Goal: Information Seeking & Learning: Learn about a topic

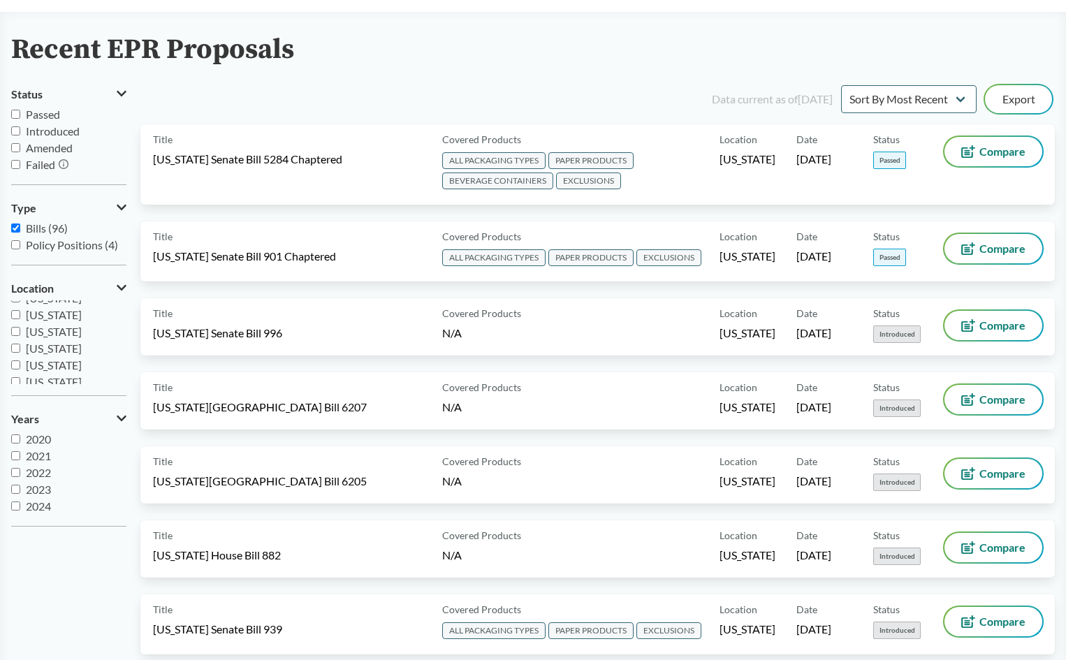
scroll to position [70, 0]
click at [11, 116] on input "Passed" at bounding box center [15, 114] width 9 height 9
checkbox input "true"
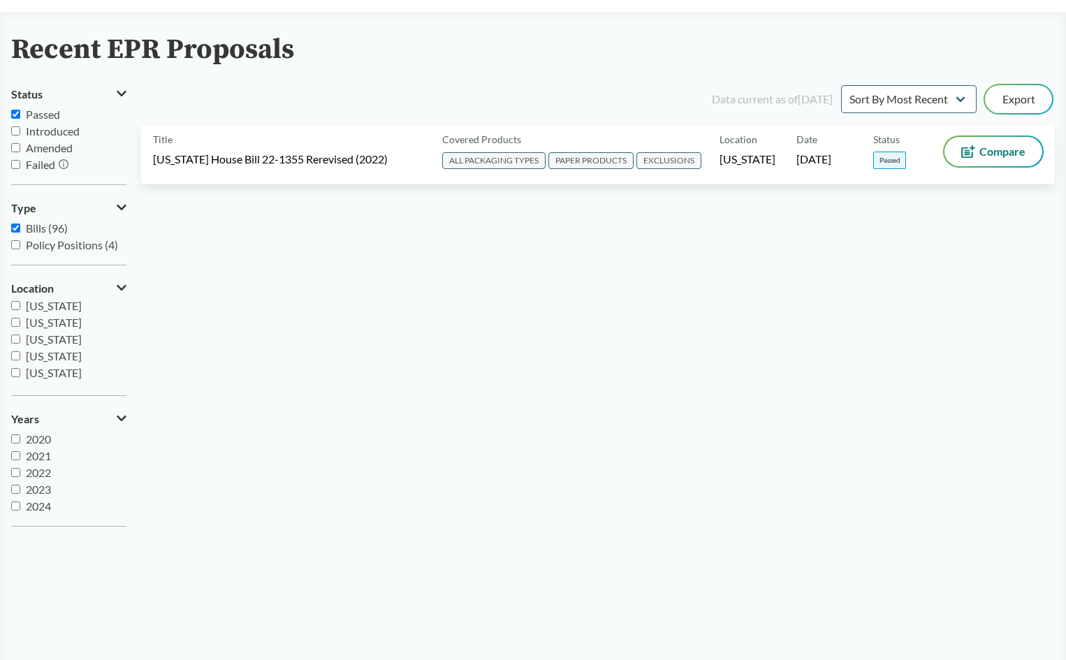
click at [18, 307] on input "[US_STATE]" at bounding box center [15, 305] width 9 height 9
checkbox input "true"
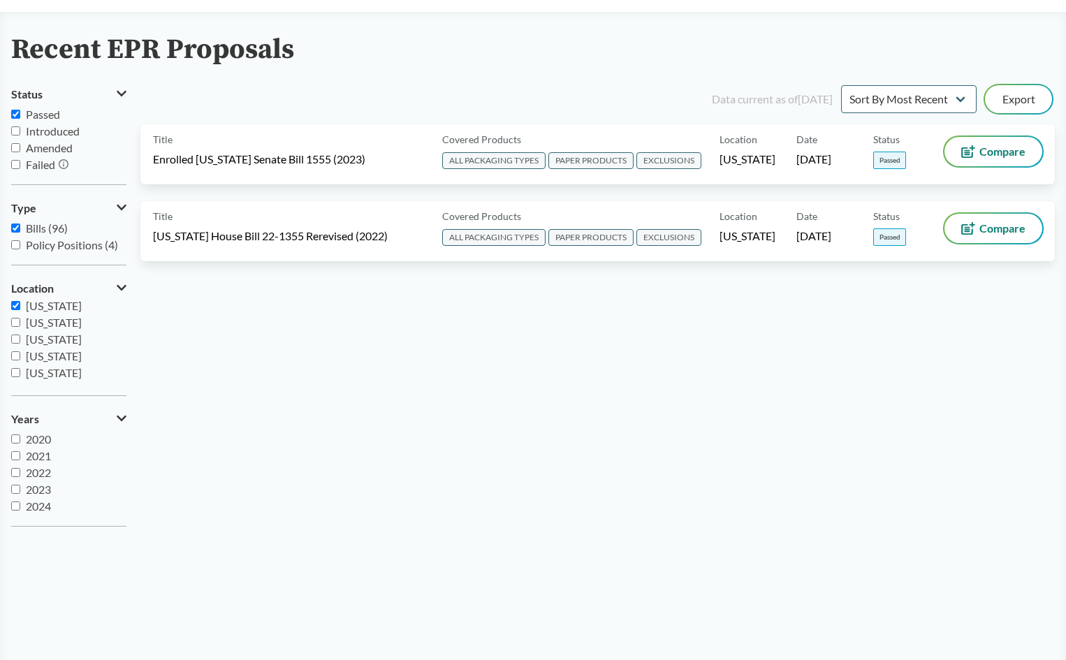
click at [15, 321] on input "[US_STATE]" at bounding box center [15, 322] width 9 height 9
checkbox input "true"
click at [17, 344] on label "[US_STATE]" at bounding box center [68, 339] width 115 height 17
click at [17, 344] on input "[US_STATE]" at bounding box center [15, 339] width 9 height 9
checkbox input "true"
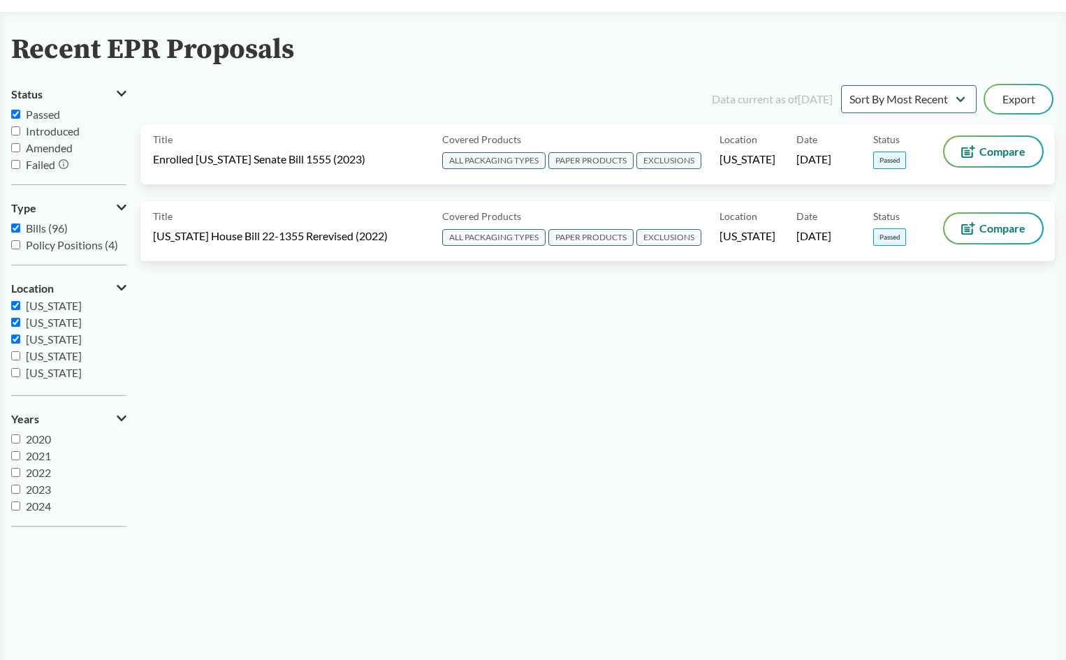
click at [12, 348] on label "[US_STATE]" at bounding box center [68, 356] width 115 height 17
click at [12, 352] on input "[US_STATE]" at bounding box center [15, 356] width 9 height 9
checkbox input "true"
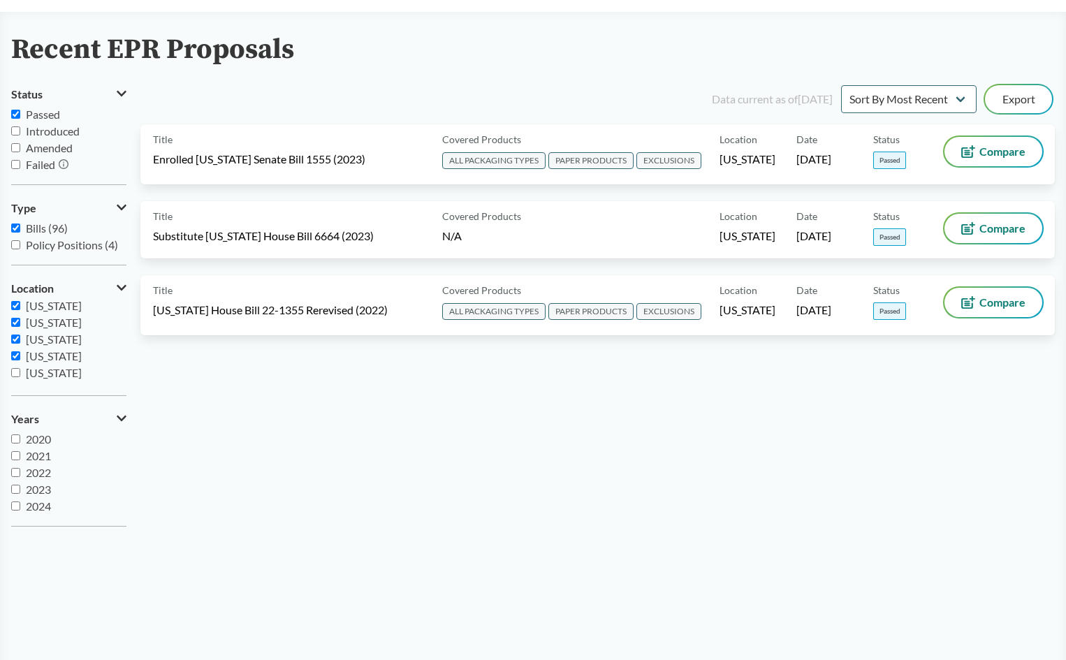
click at [15, 375] on input "[US_STATE]" at bounding box center [15, 372] width 9 height 9
checkbox input "true"
click at [17, 321] on label "[US_STATE]" at bounding box center [68, 316] width 115 height 17
click at [17, 321] on input "[US_STATE]" at bounding box center [15, 316] width 9 height 9
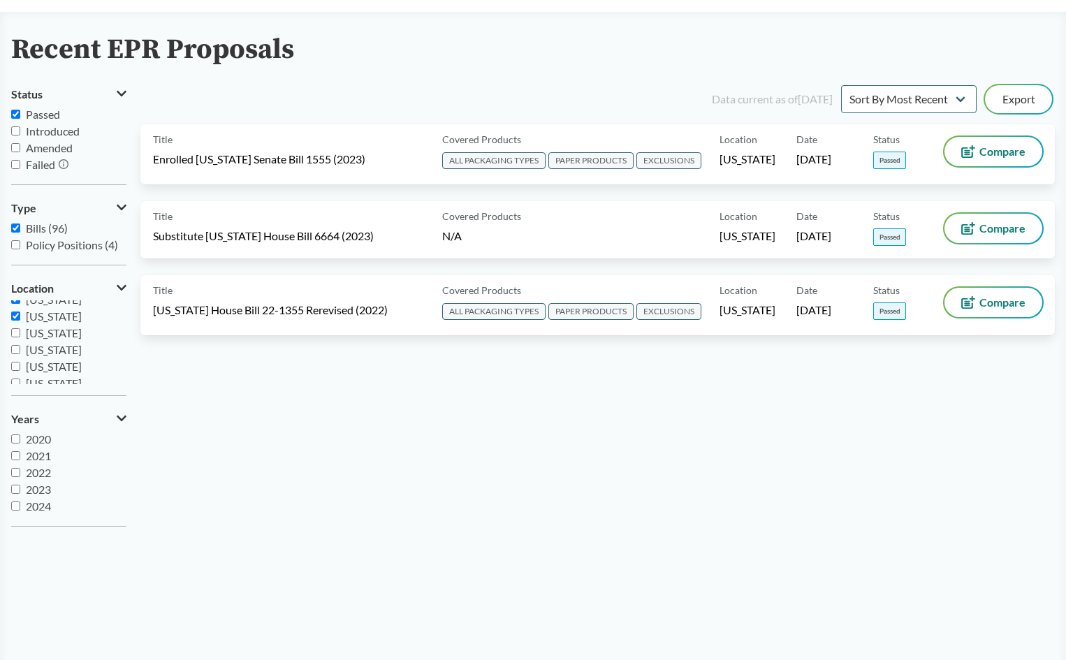
checkbox input "true"
click at [13, 340] on label "[US_STATE]" at bounding box center [68, 333] width 115 height 17
click at [13, 338] on input "[US_STATE]" at bounding box center [15, 332] width 9 height 9
checkbox input "true"
click at [17, 354] on input "[US_STATE]" at bounding box center [15, 349] width 9 height 9
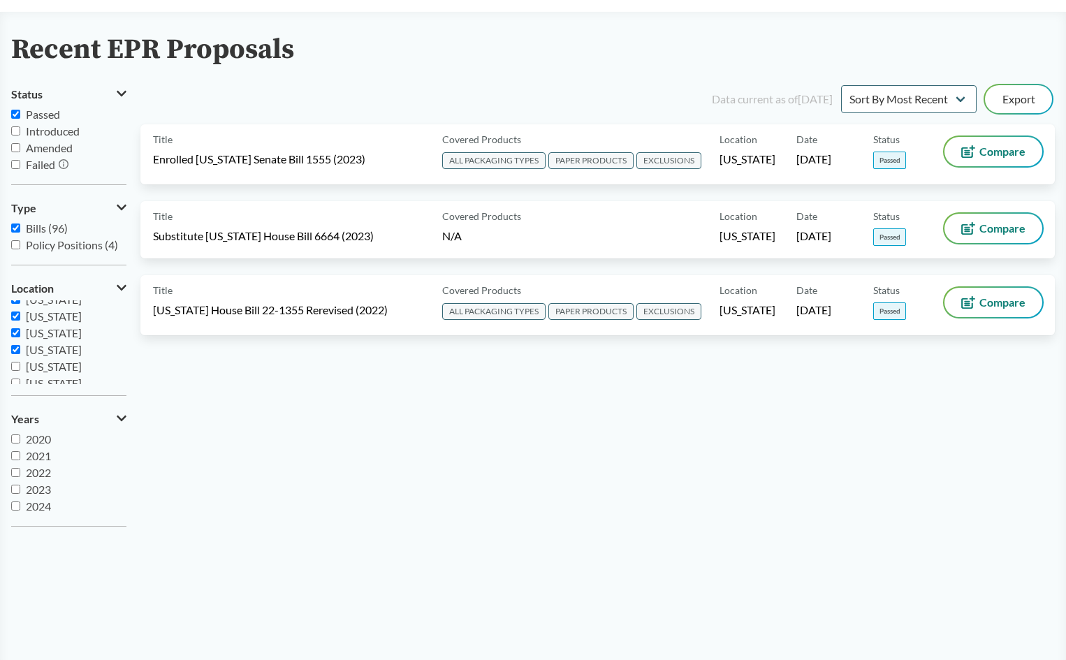
checkbox input "true"
click at [16, 365] on input "[US_STATE]" at bounding box center [15, 366] width 9 height 9
checkbox input "true"
click at [18, 380] on input "[US_STATE]" at bounding box center [15, 383] width 9 height 9
checkbox input "true"
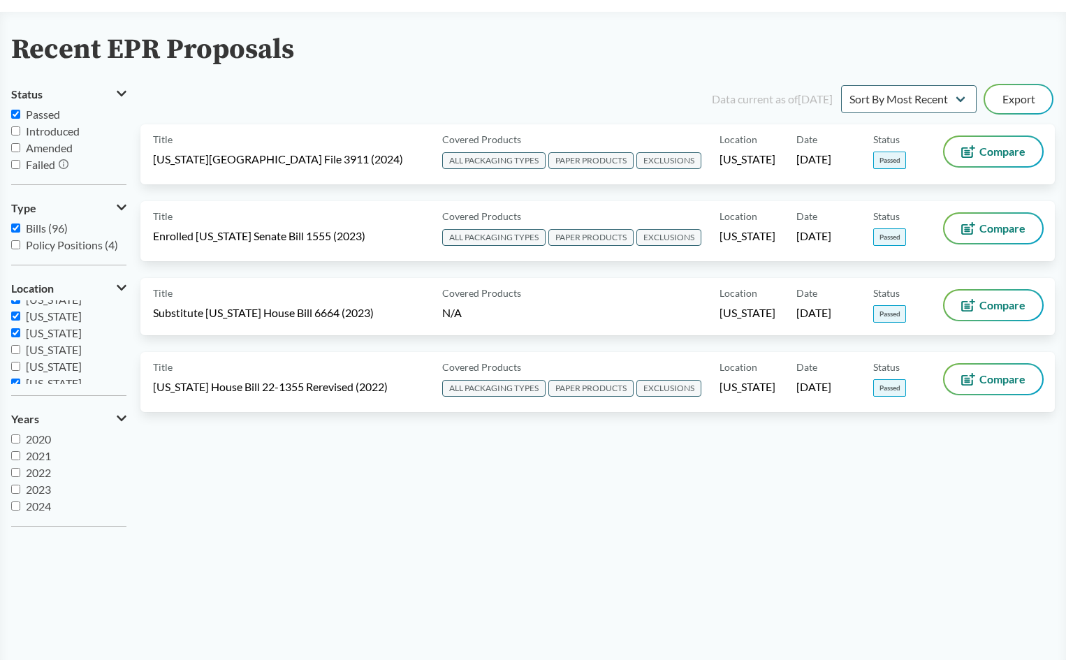
scroll to position [217, 0]
click at [10, 328] on div "Recent EPR Proposals Status Passed Introduced Amended Failed Type Bills (96) Po…" at bounding box center [533, 286] width 1066 height 504
click at [13, 324] on input "[US_STATE]" at bounding box center [15, 326] width 9 height 9
checkbox input "true"
click at [20, 347] on label "[US_STATE]" at bounding box center [68, 343] width 115 height 17
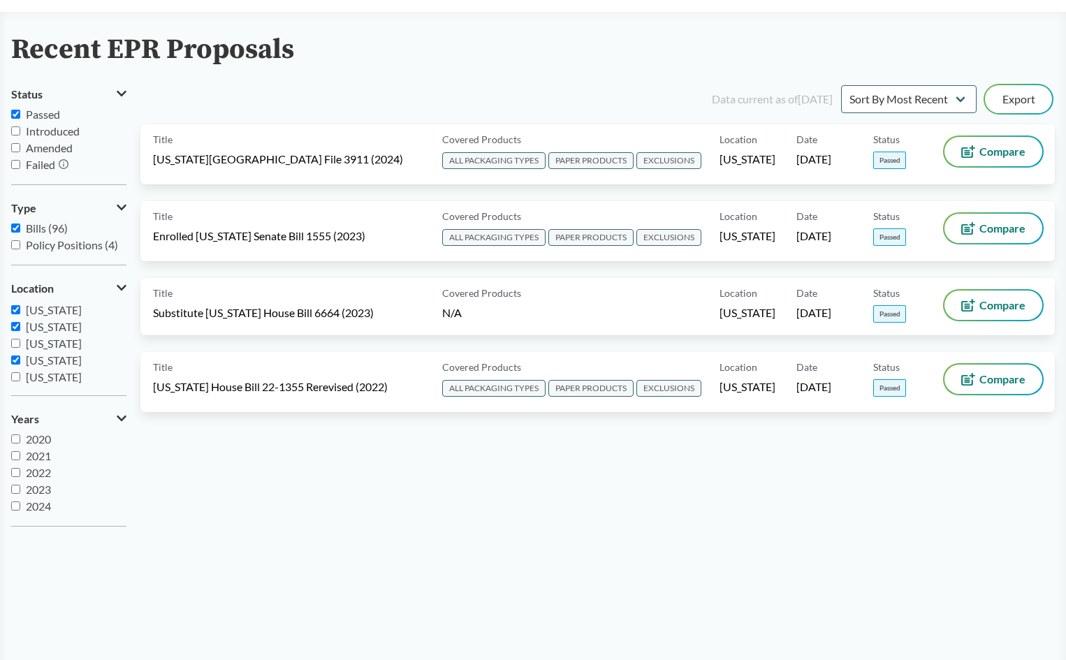
click at [20, 347] on input "[US_STATE]" at bounding box center [15, 343] width 9 height 9
checkbox input "true"
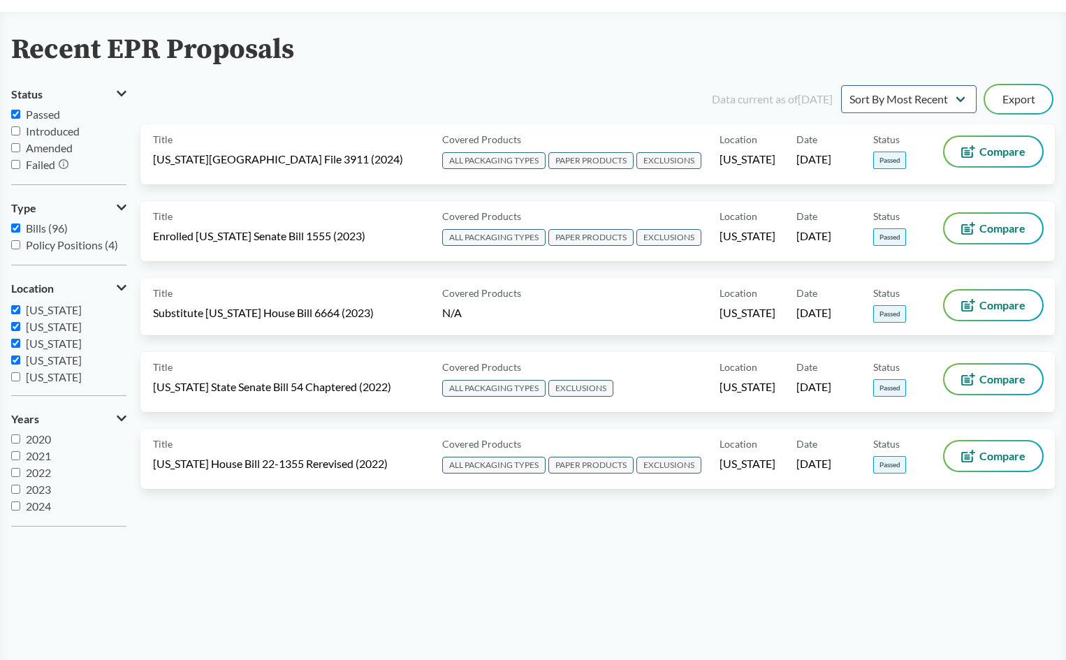
click at [20, 375] on input "[US_STATE]" at bounding box center [15, 376] width 9 height 9
checkbox input "true"
click at [17, 441] on input "2020" at bounding box center [15, 439] width 9 height 9
checkbox input "true"
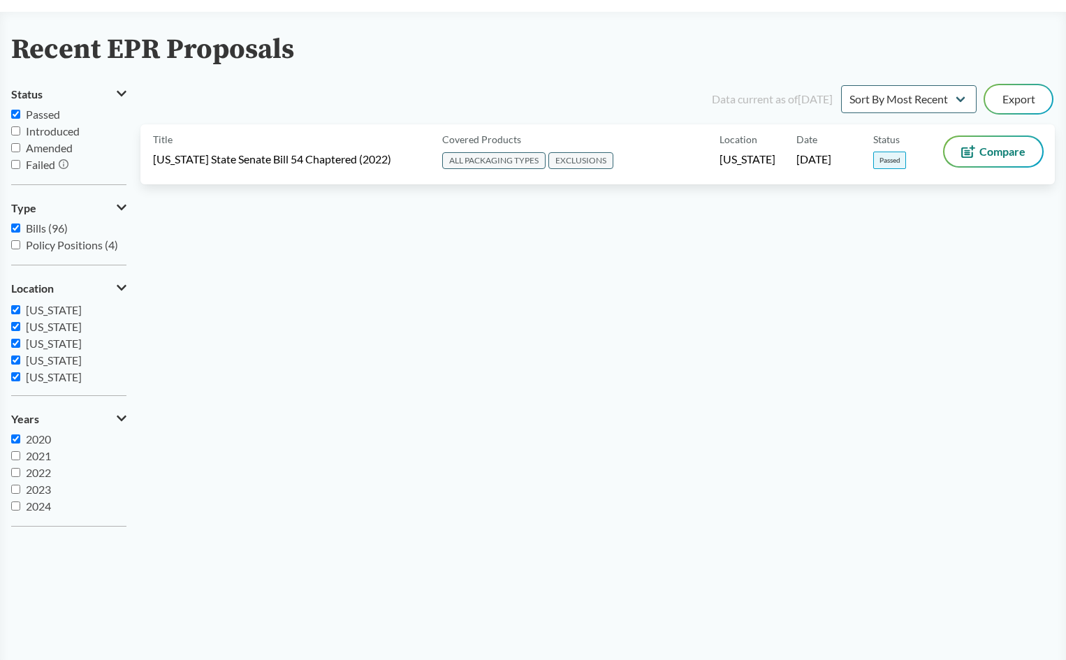
click at [16, 458] on input "2021" at bounding box center [15, 455] width 9 height 9
checkbox input "true"
click at [19, 475] on input "2022" at bounding box center [15, 472] width 9 height 9
checkbox input "true"
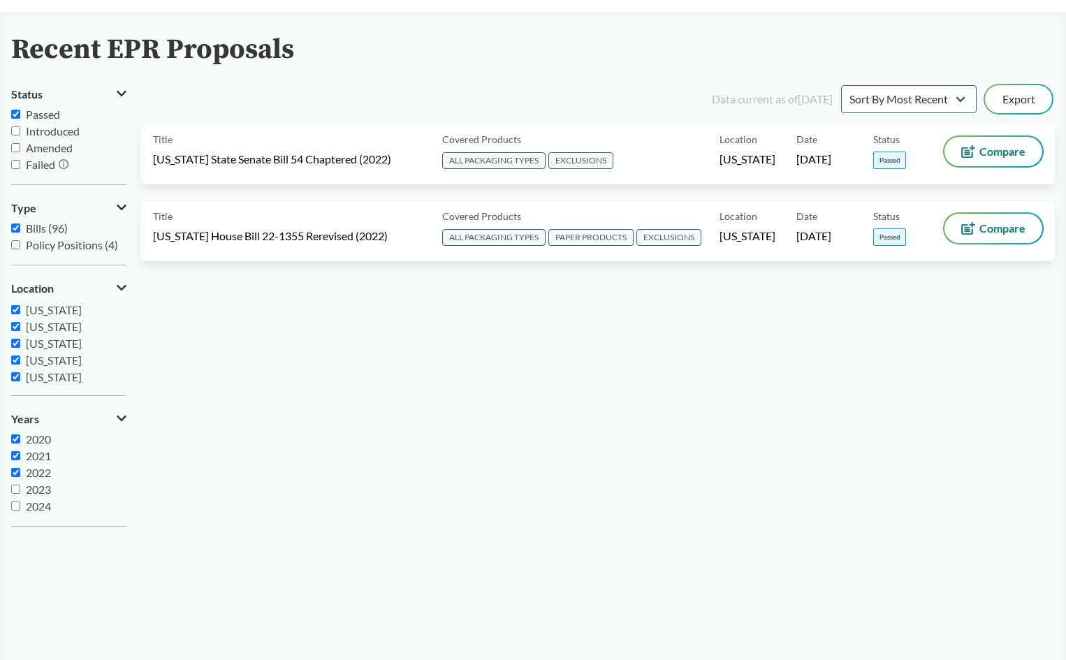
click at [16, 489] on input "2023" at bounding box center [15, 489] width 9 height 9
checkbox input "true"
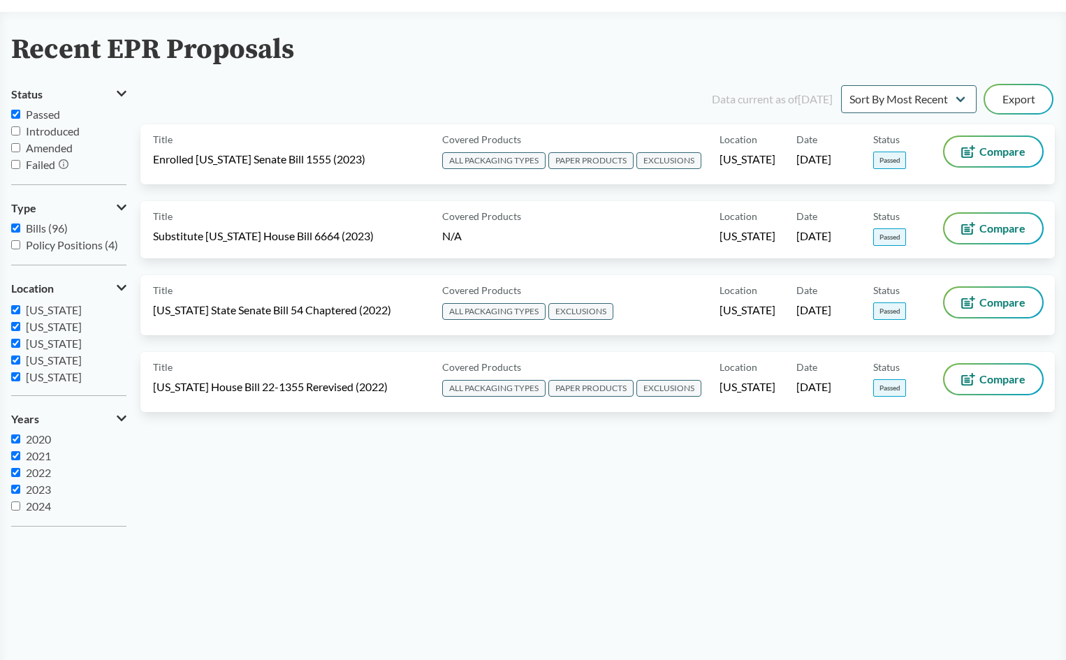
click at [16, 505] on input "2024" at bounding box center [15, 506] width 9 height 9
checkbox input "true"
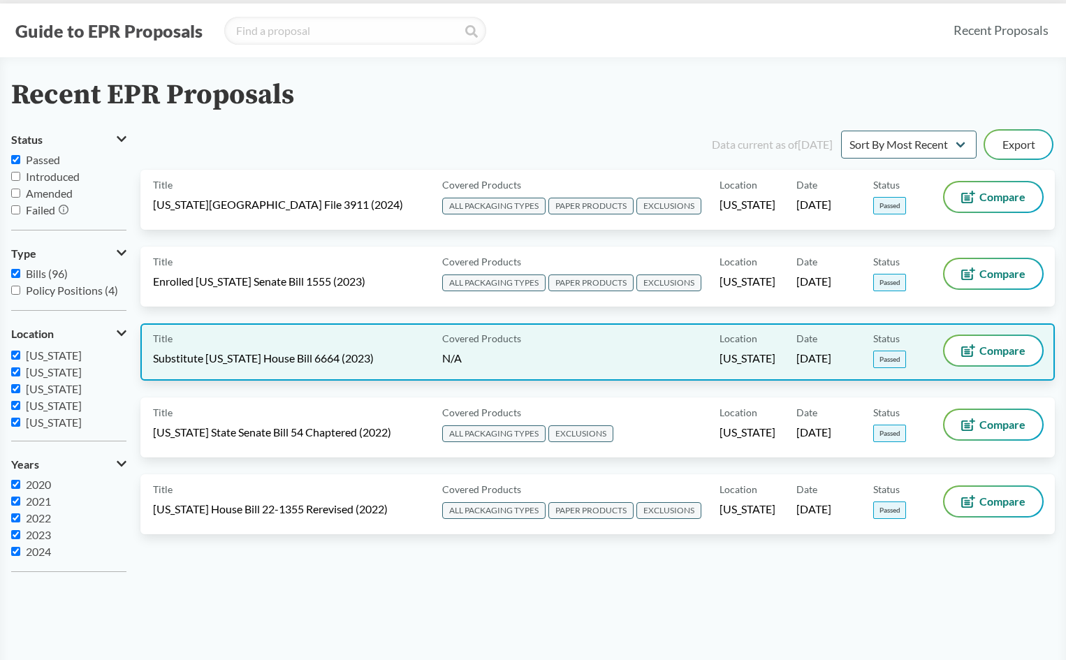
scroll to position [0, 0]
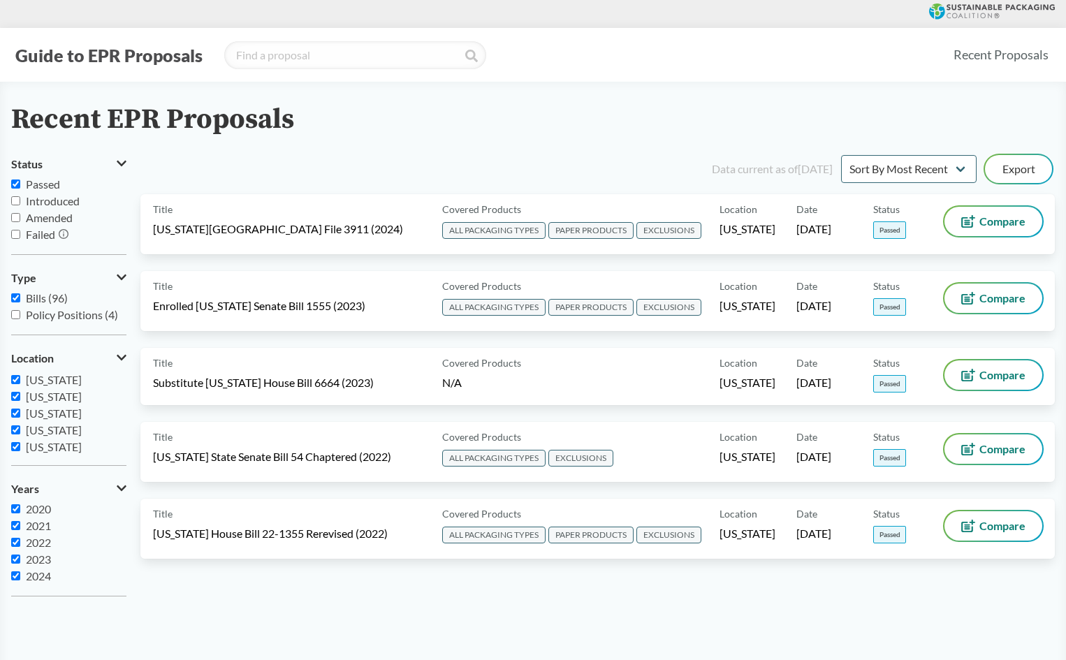
click at [63, 201] on span "Introduced" at bounding box center [53, 200] width 54 height 13
click at [20, 201] on input "Introduced" at bounding box center [15, 200] width 9 height 9
checkbox input "true"
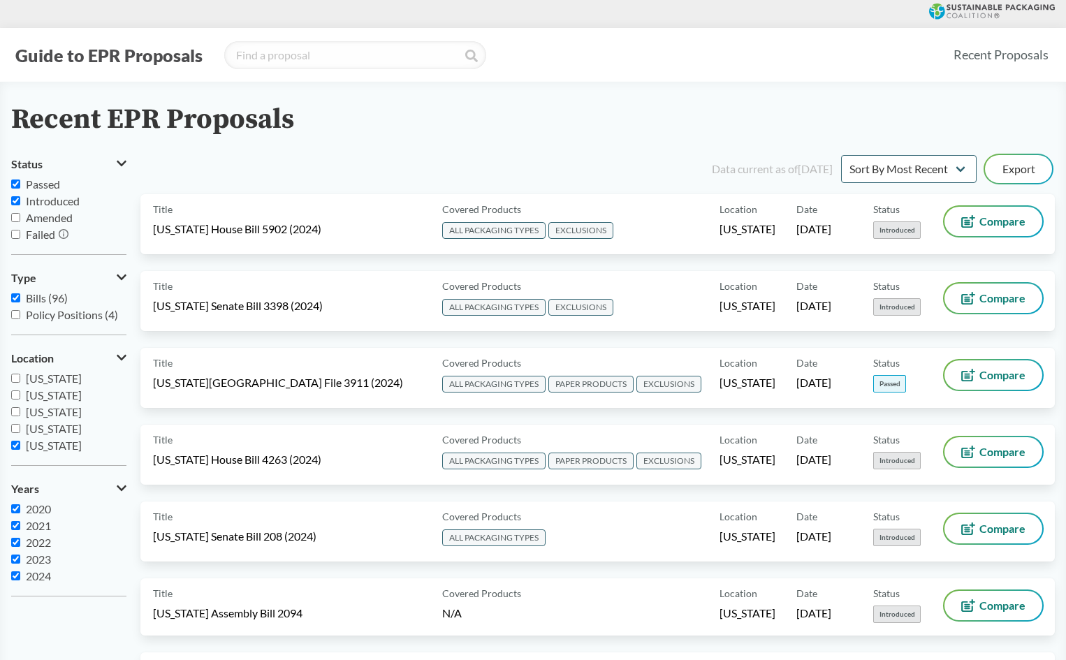
click at [17, 377] on input "[US_STATE]" at bounding box center [15, 378] width 9 height 9
checkbox input "true"
click at [16, 397] on input "[US_STATE]" at bounding box center [15, 395] width 9 height 9
checkbox input "true"
click at [16, 410] on input "[US_STATE]" at bounding box center [15, 411] width 9 height 9
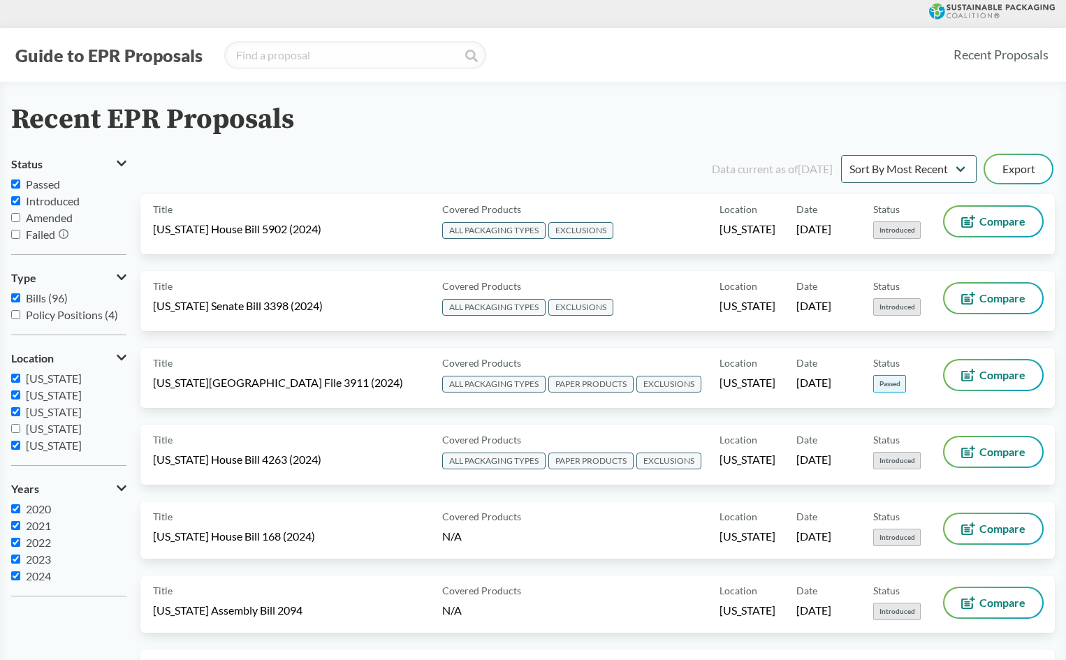
checkbox input "true"
click at [17, 427] on input "[US_STATE]" at bounding box center [15, 428] width 9 height 9
checkbox input "true"
click at [13, 200] on input "Introduced" at bounding box center [15, 200] width 9 height 9
checkbox input "false"
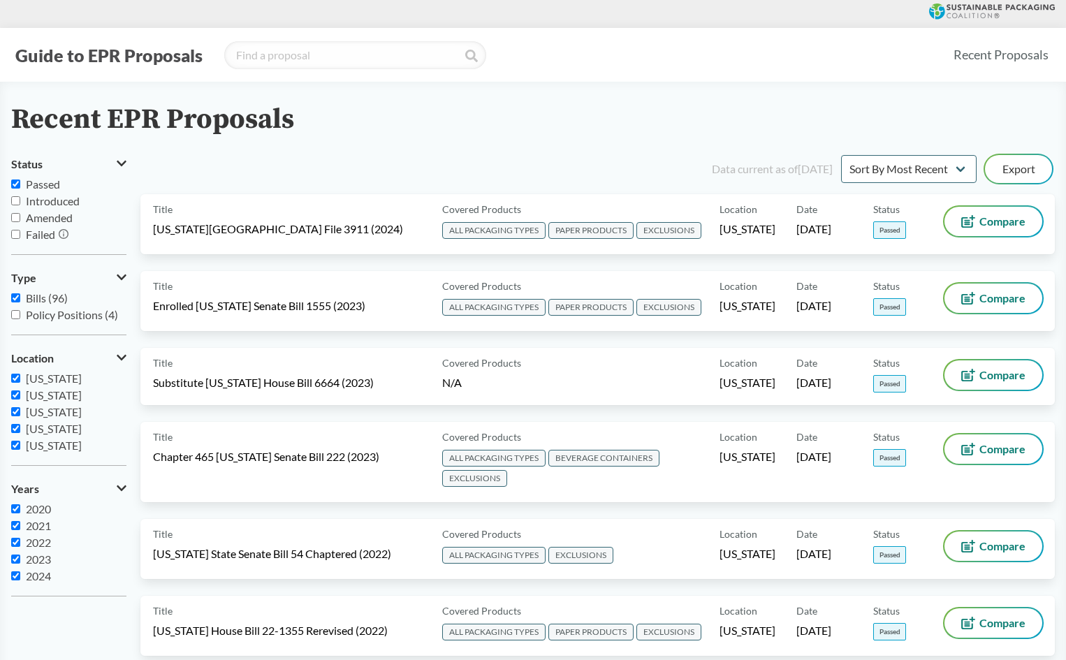
click at [386, 132] on div "Recent EPR Proposals" at bounding box center [533, 119] width 1044 height 31
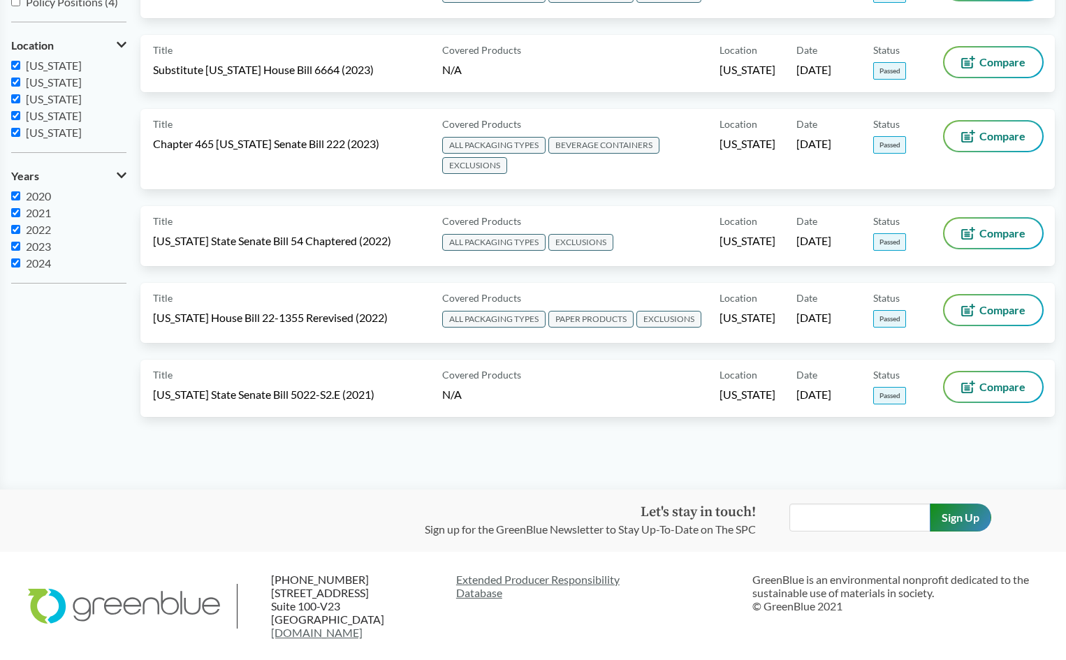
scroll to position [314, 0]
